Goal: Use online tool/utility

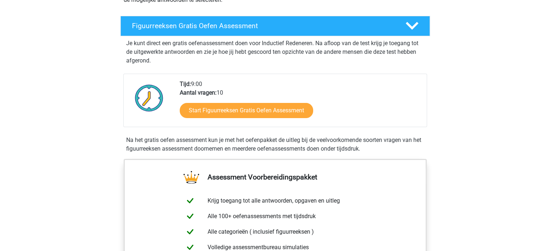
scroll to position [111, 0]
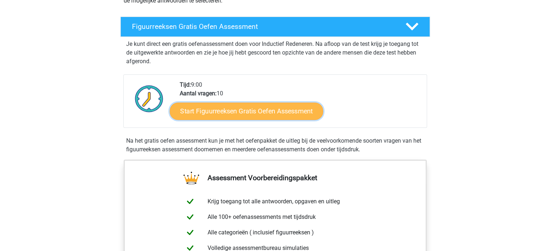
click at [221, 115] on link "Start Figuurreeksen Gratis Oefen Assessment" at bounding box center [246, 110] width 153 height 17
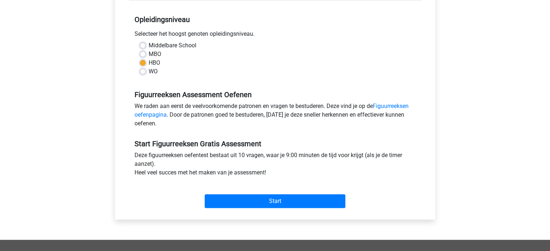
scroll to position [143, 0]
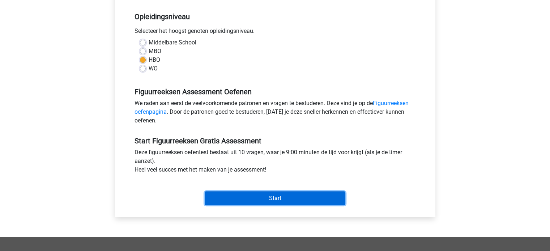
click at [246, 196] on input "Start" at bounding box center [275, 199] width 141 height 14
